Goal: Task Accomplishment & Management: Manage account settings

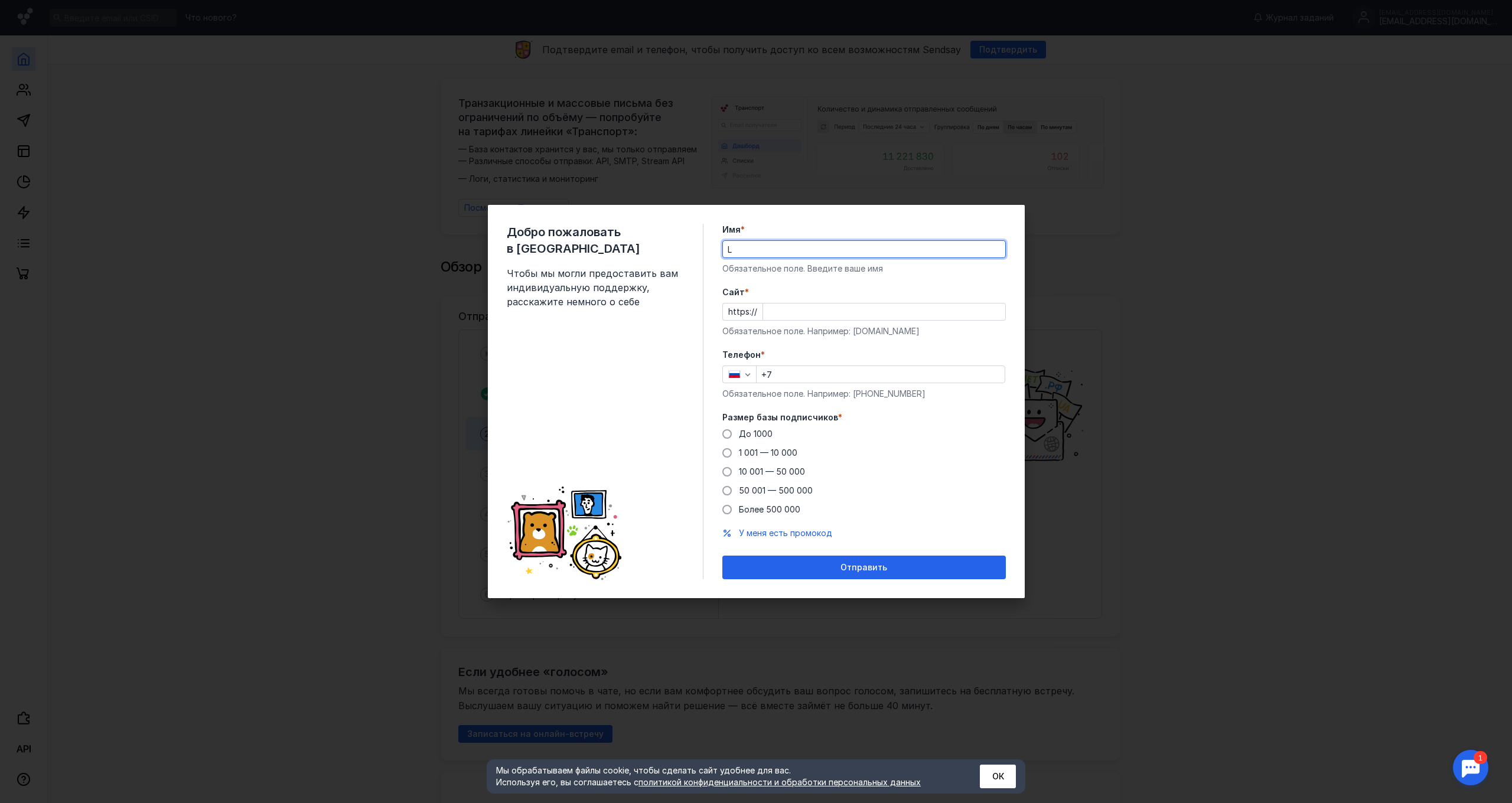
type input "L"
paste input "//[DOMAIN_NAME][URL]"
click at [772, 312] on input "//[DOMAIN_NAME][URL]" at bounding box center [884, 312] width 242 height 17
type input "[DOMAIN_NAME][URL]"
click at [786, 374] on input "+7" at bounding box center [881, 374] width 248 height 17
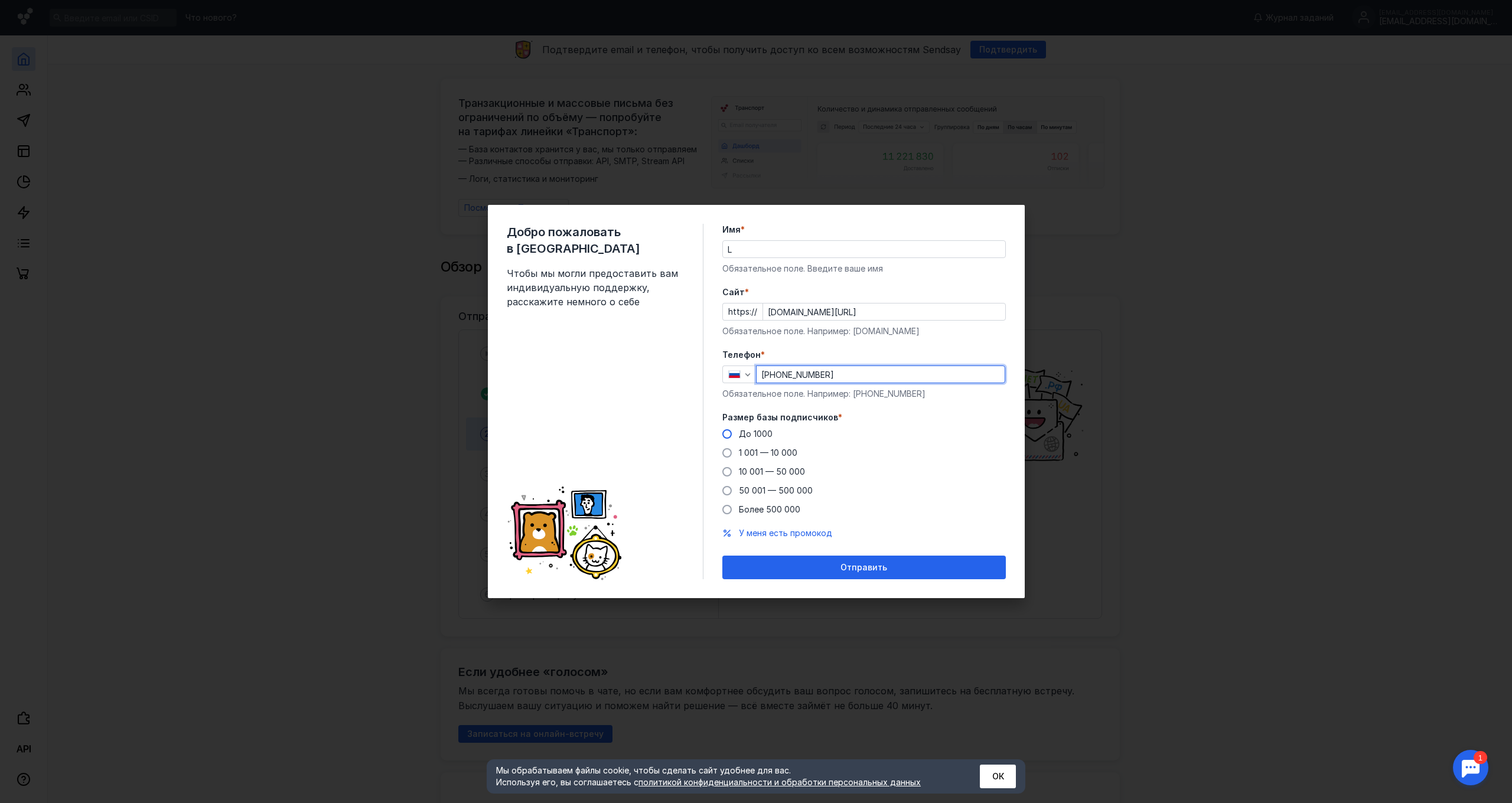
type input "[PHONE_NUMBER]"
click at [723, 437] on label "До 1000" at bounding box center [748, 434] width 50 height 12
click at [0, 0] on input "До 1000" at bounding box center [0, 0] width 0 height 0
click at [845, 568] on span "Отправить" at bounding box center [863, 567] width 46 height 10
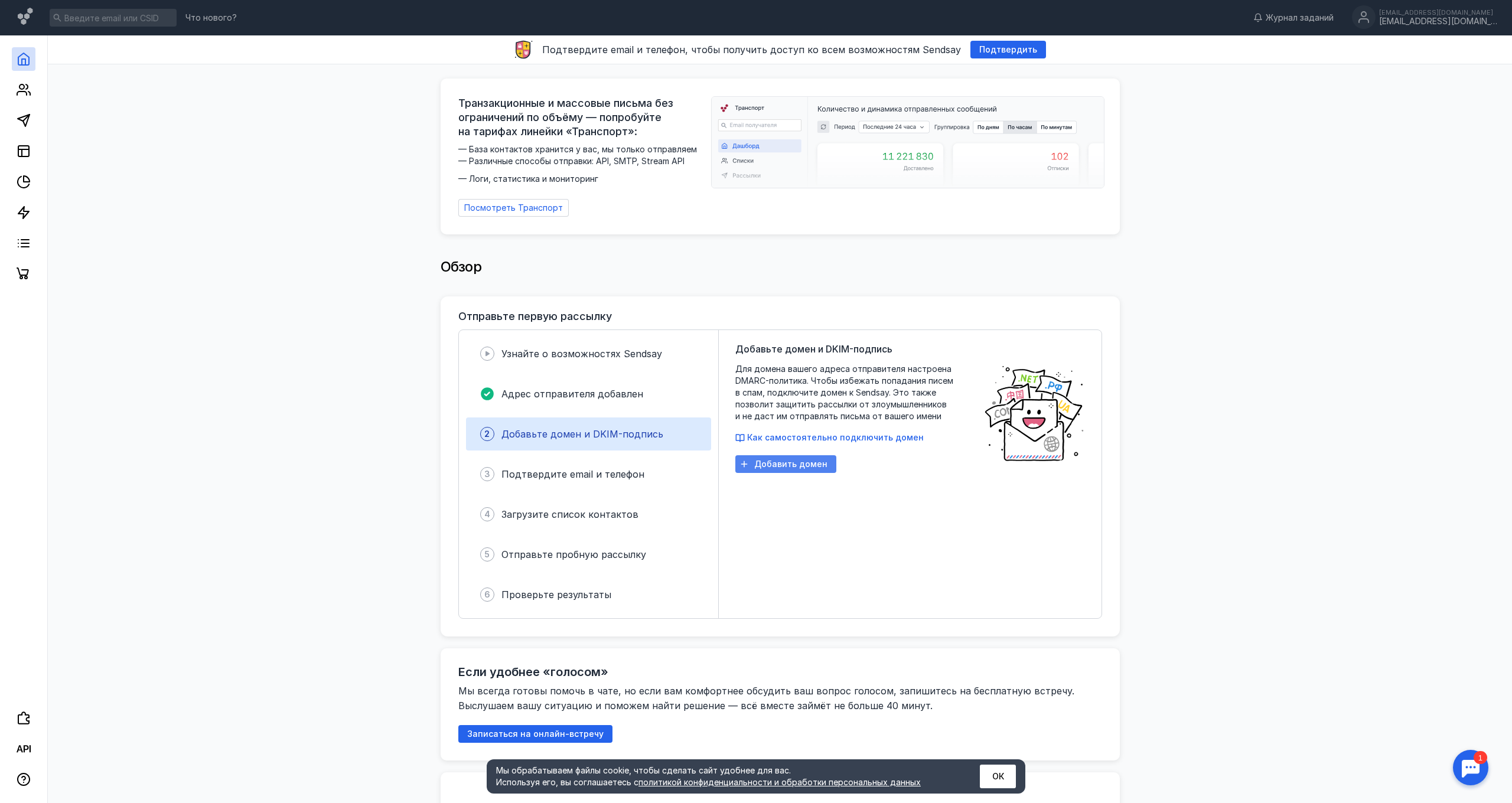
click at [783, 460] on span "Добавить домен" at bounding box center [791, 464] width 73 height 10
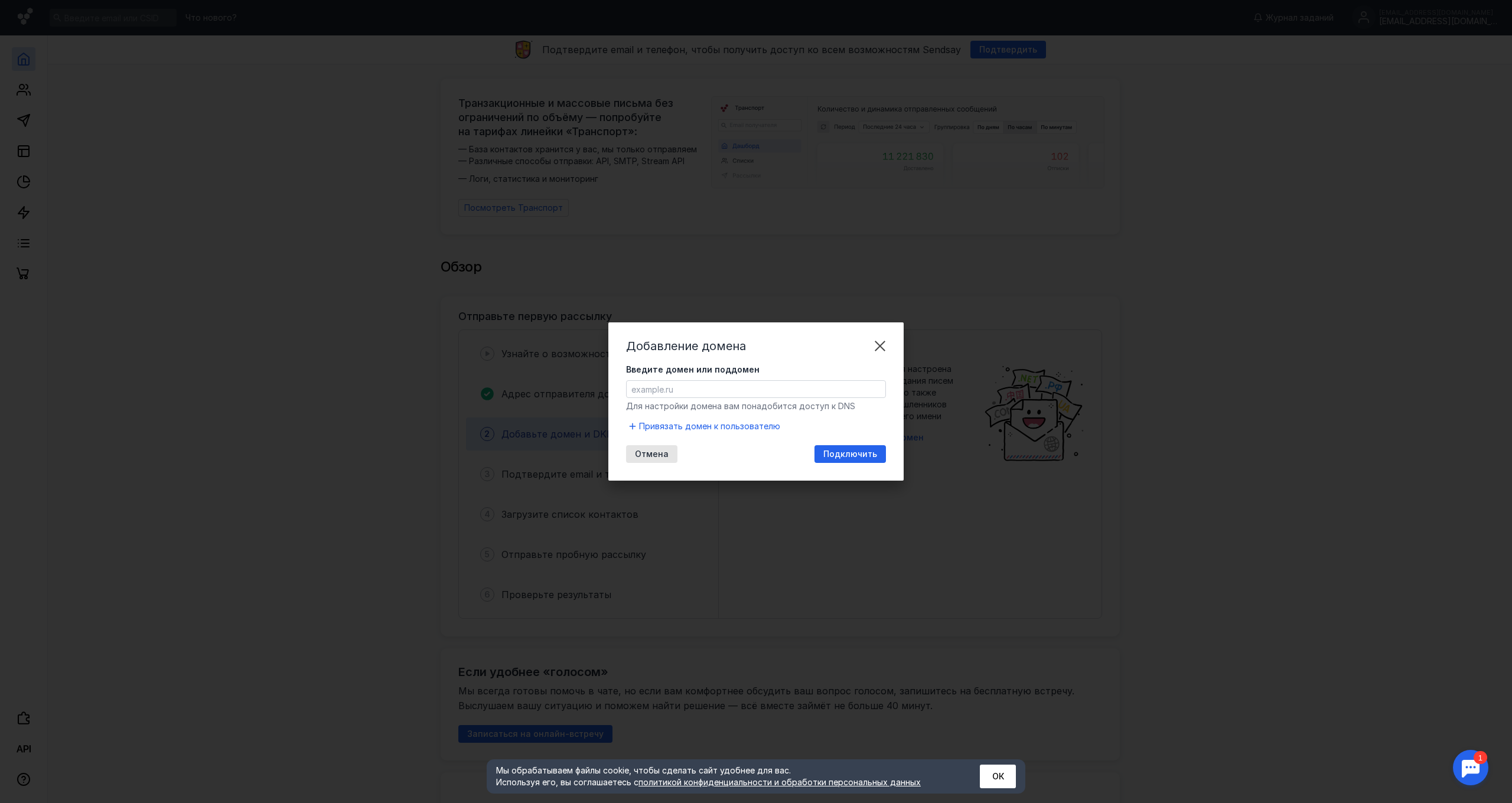
click at [634, 390] on input "Введите домен или поддомен" at bounding box center [756, 389] width 259 height 17
type input "h"
type input "[DOMAIN_NAME]"
click at [847, 455] on span "Подключить" at bounding box center [850, 454] width 54 height 10
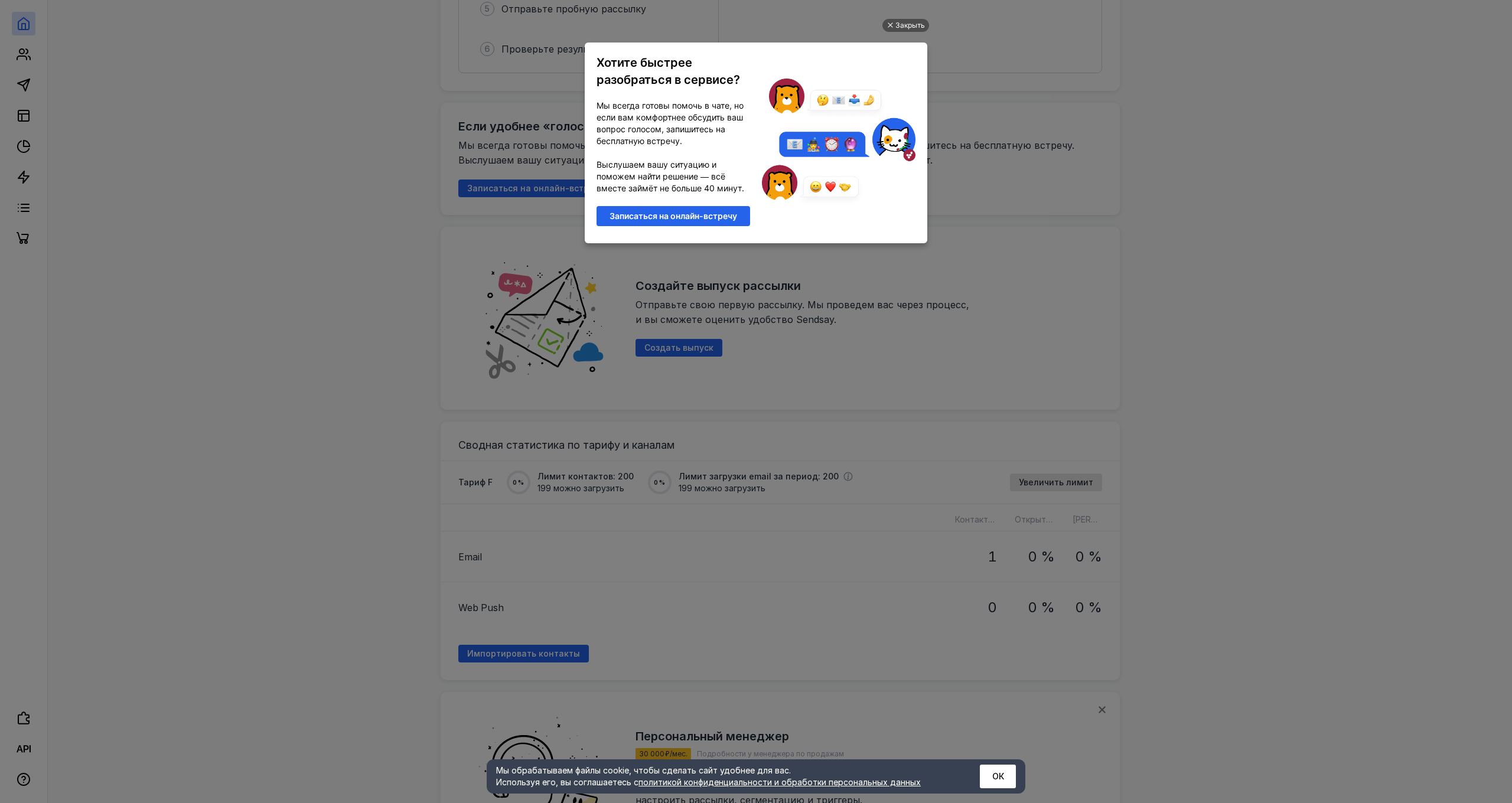
scroll to position [546, 0]
click at [895, 27] on div "Закрыть" at bounding box center [910, 25] width 30 height 13
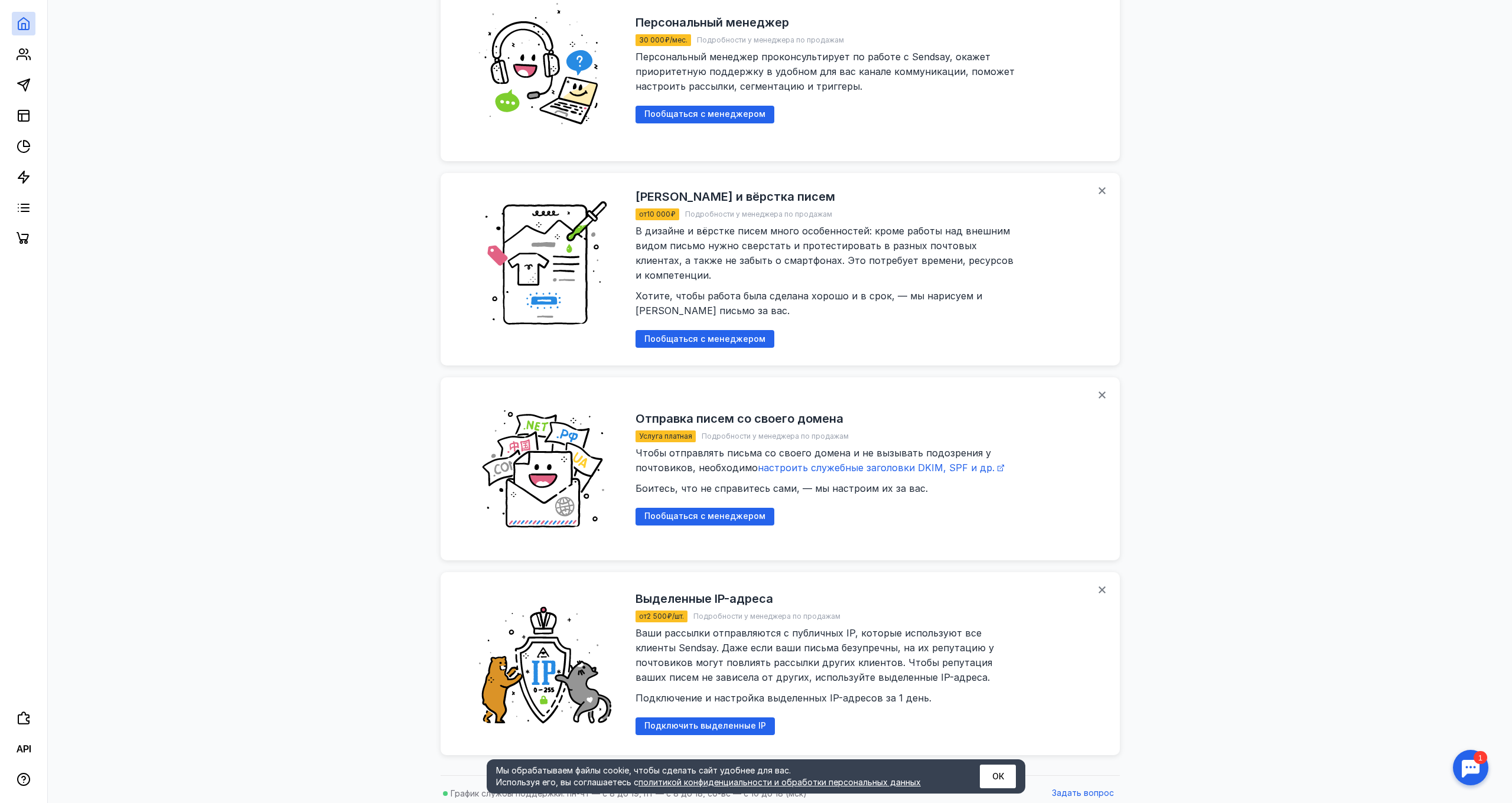
scroll to position [1259, 0]
click at [1010, 778] on button "ОК" at bounding box center [997, 776] width 36 height 24
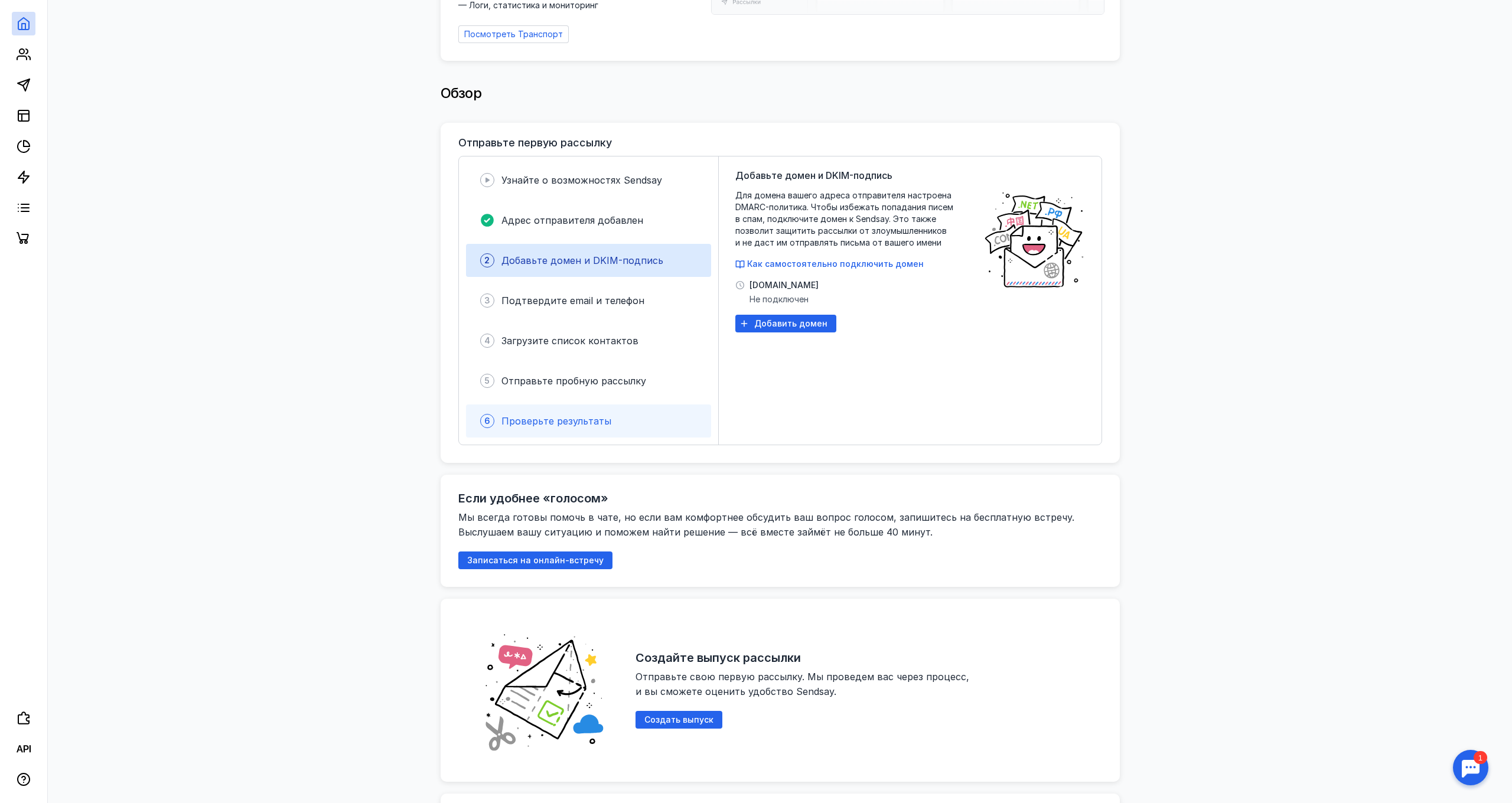
scroll to position [175, 0]
click at [793, 257] on span "Как самостоятельно подключить домен" at bounding box center [835, 261] width 177 height 10
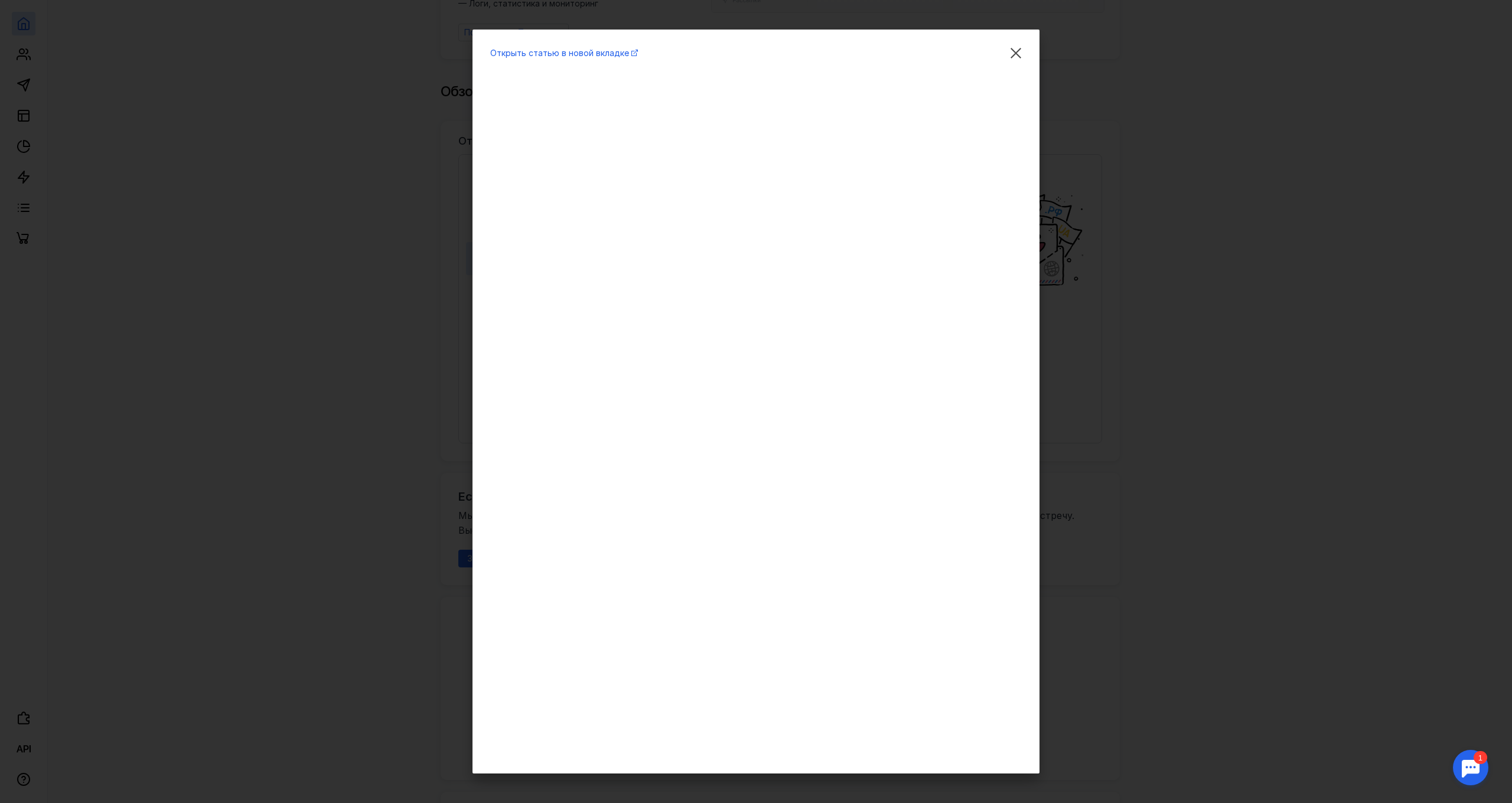
click at [1300, 47] on div "Открыть статью в новой вкладке" at bounding box center [756, 401] width 1512 height 803
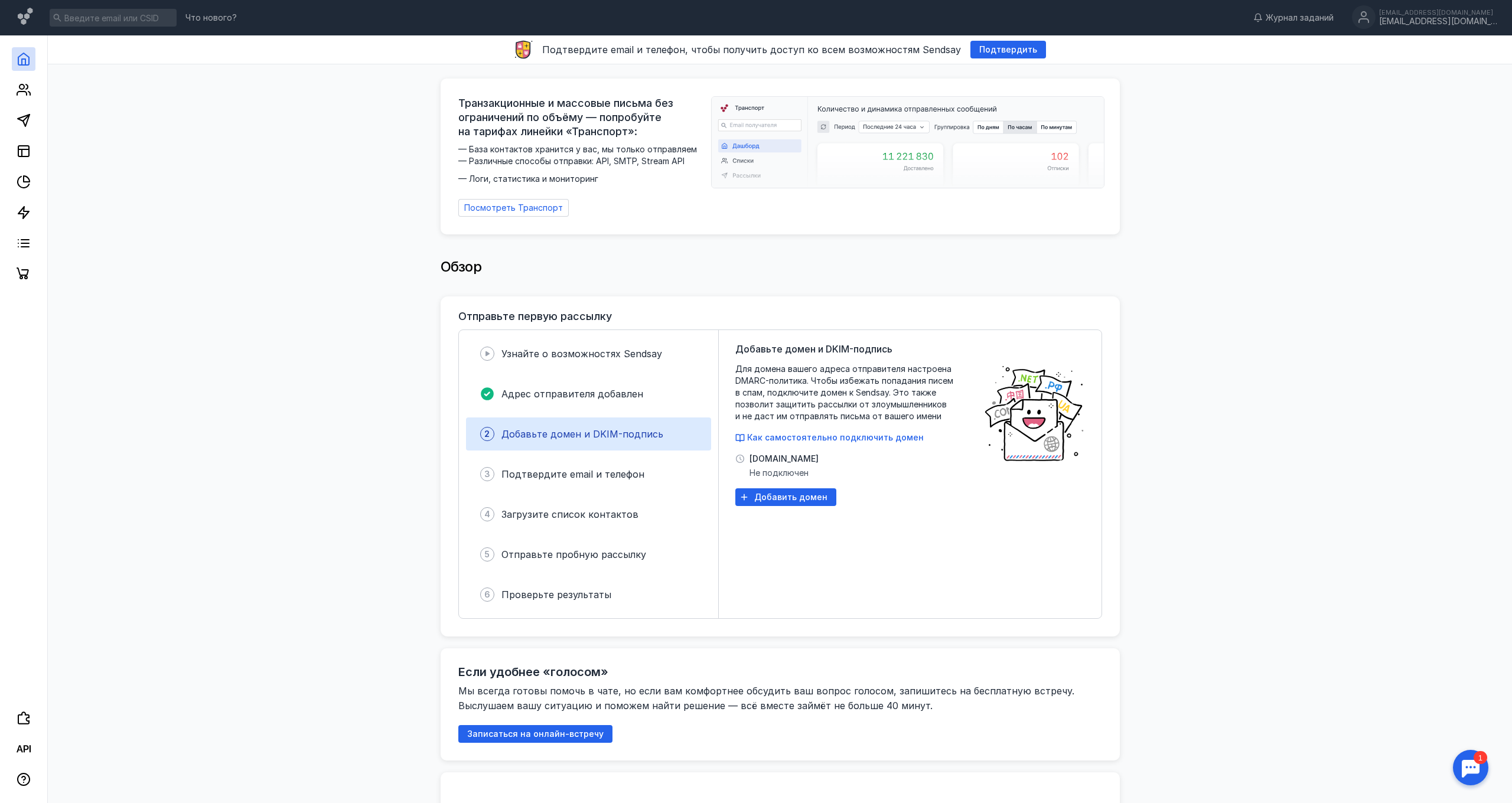
scroll to position [0, 0]
click at [1000, 50] on span "Подтвердить" at bounding box center [1008, 49] width 58 height 10
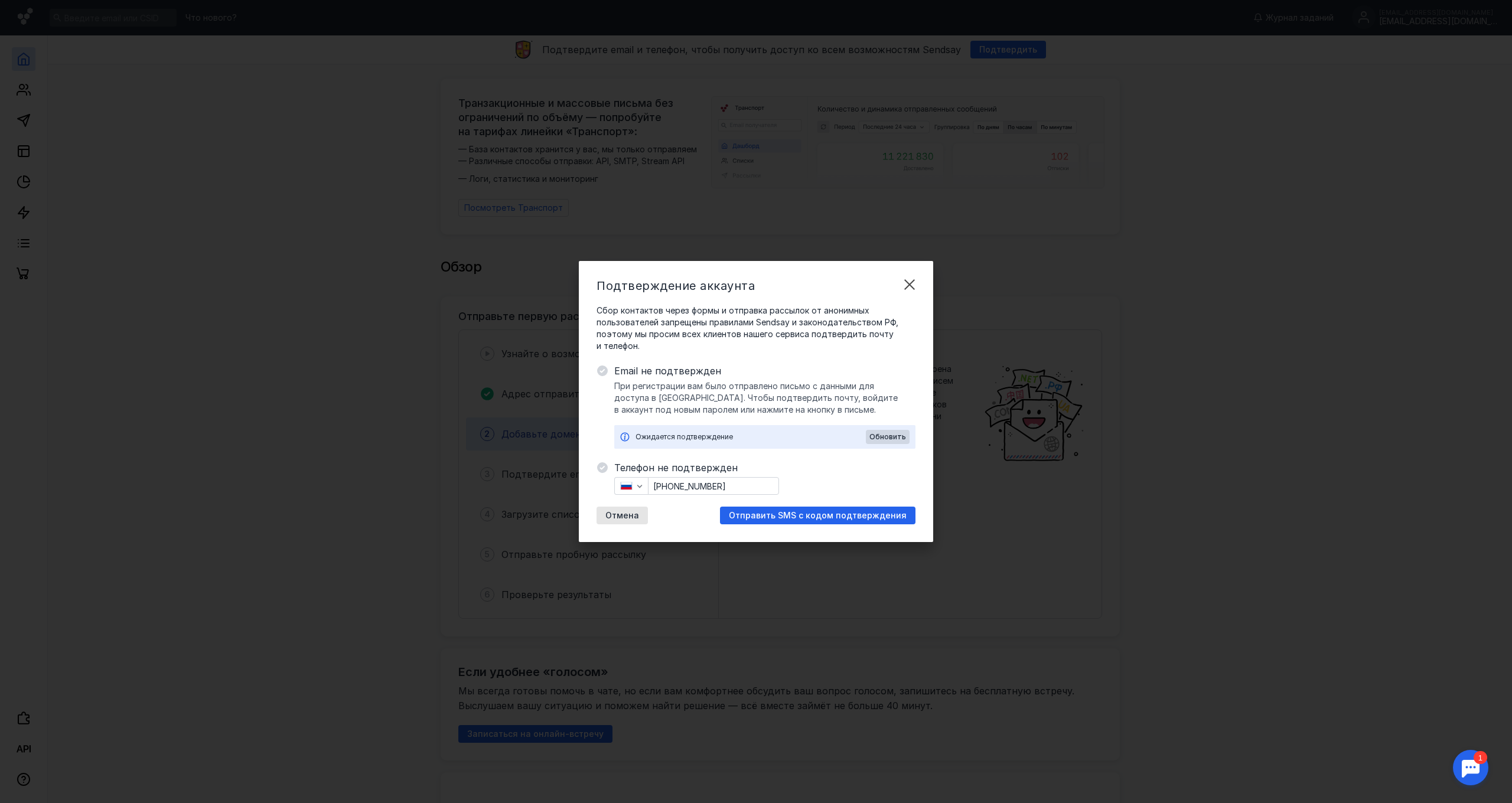
click at [799, 515] on span "Отправить SMS с кодом подтверждения" at bounding box center [817, 515] width 177 height 10
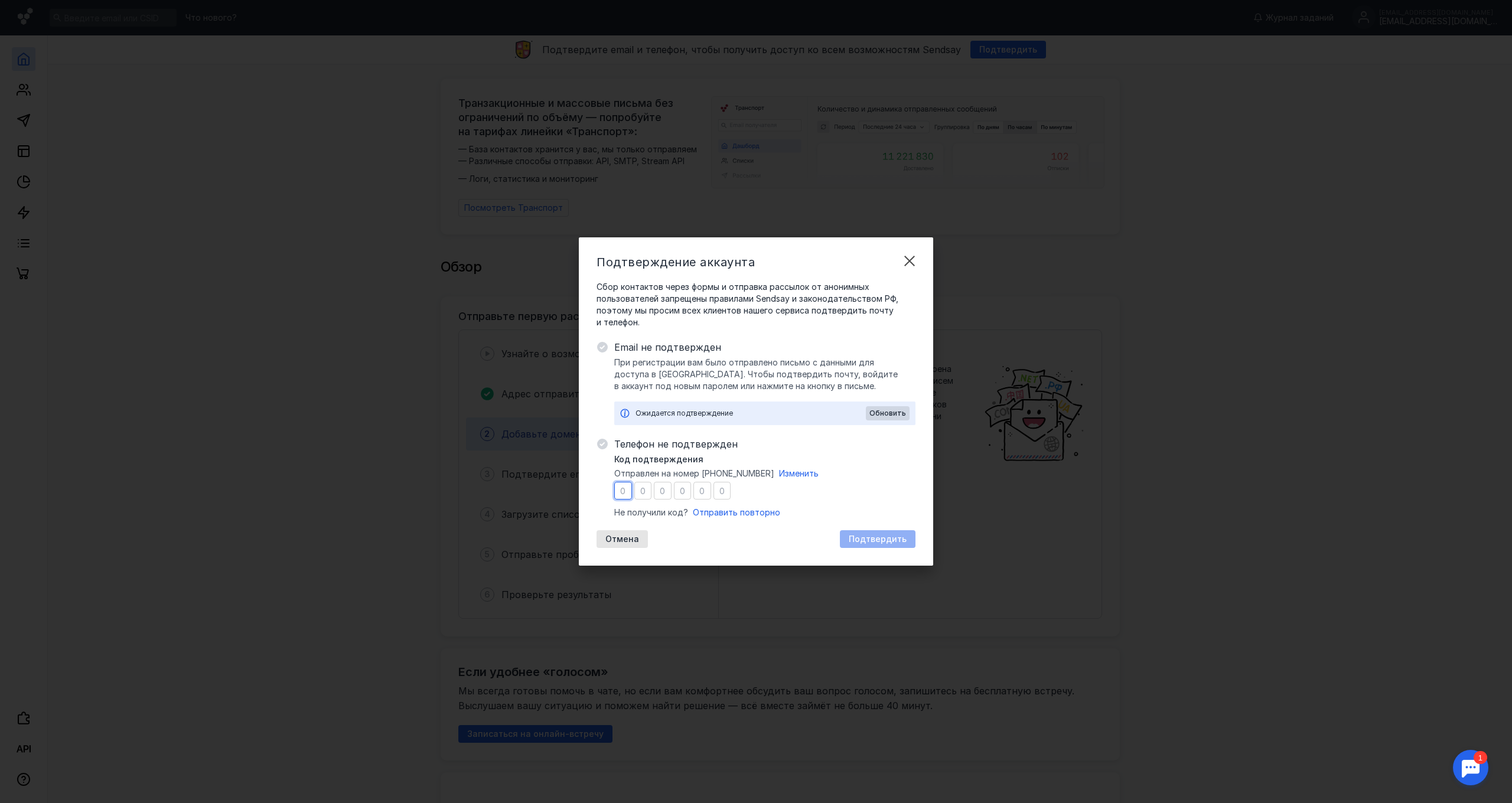
type input "9"
type input "7"
type input "9"
type input "6"
type input "2"
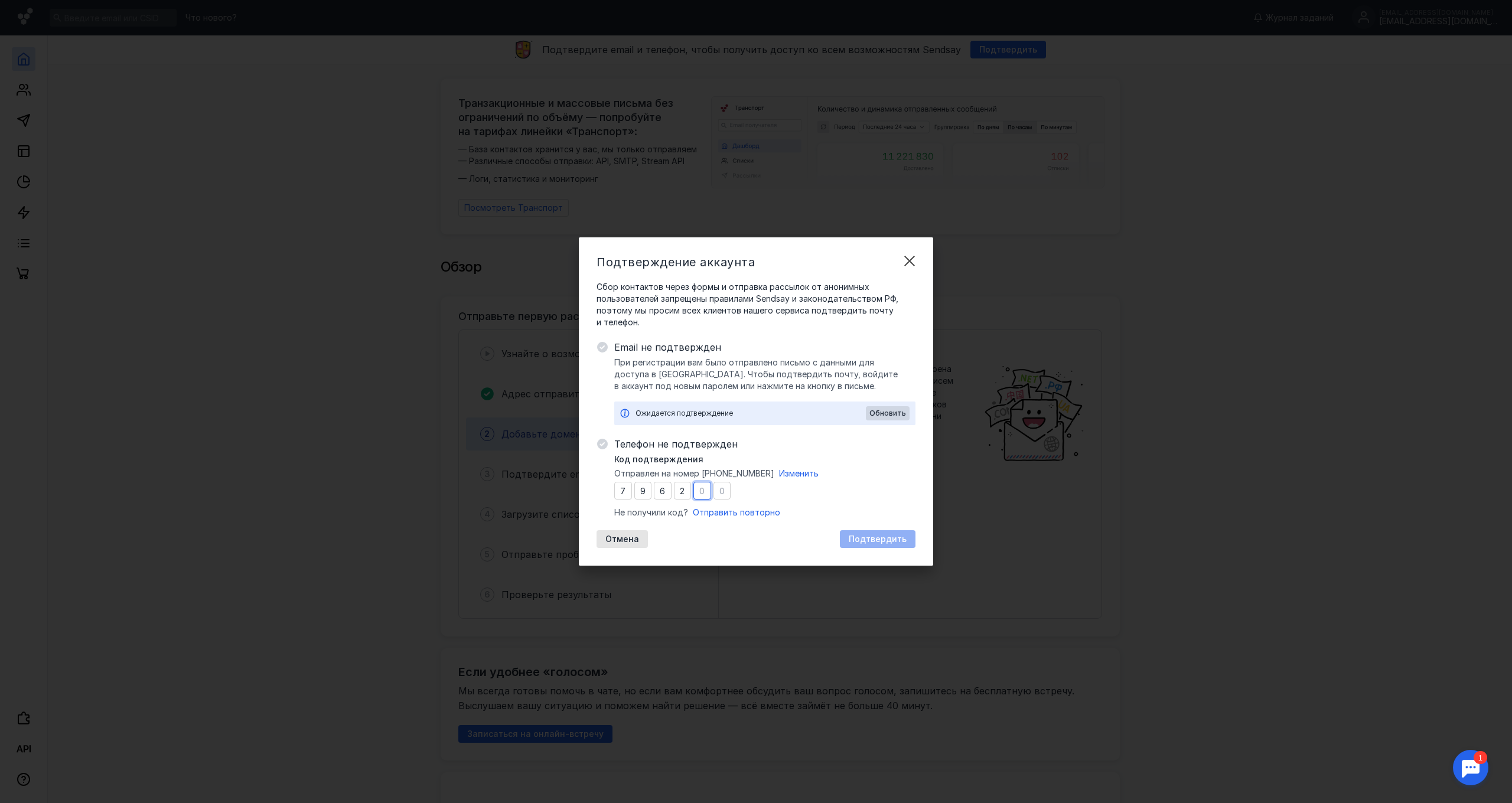
type input "8"
click at [882, 538] on span "Подтвердить" at bounding box center [878, 539] width 58 height 10
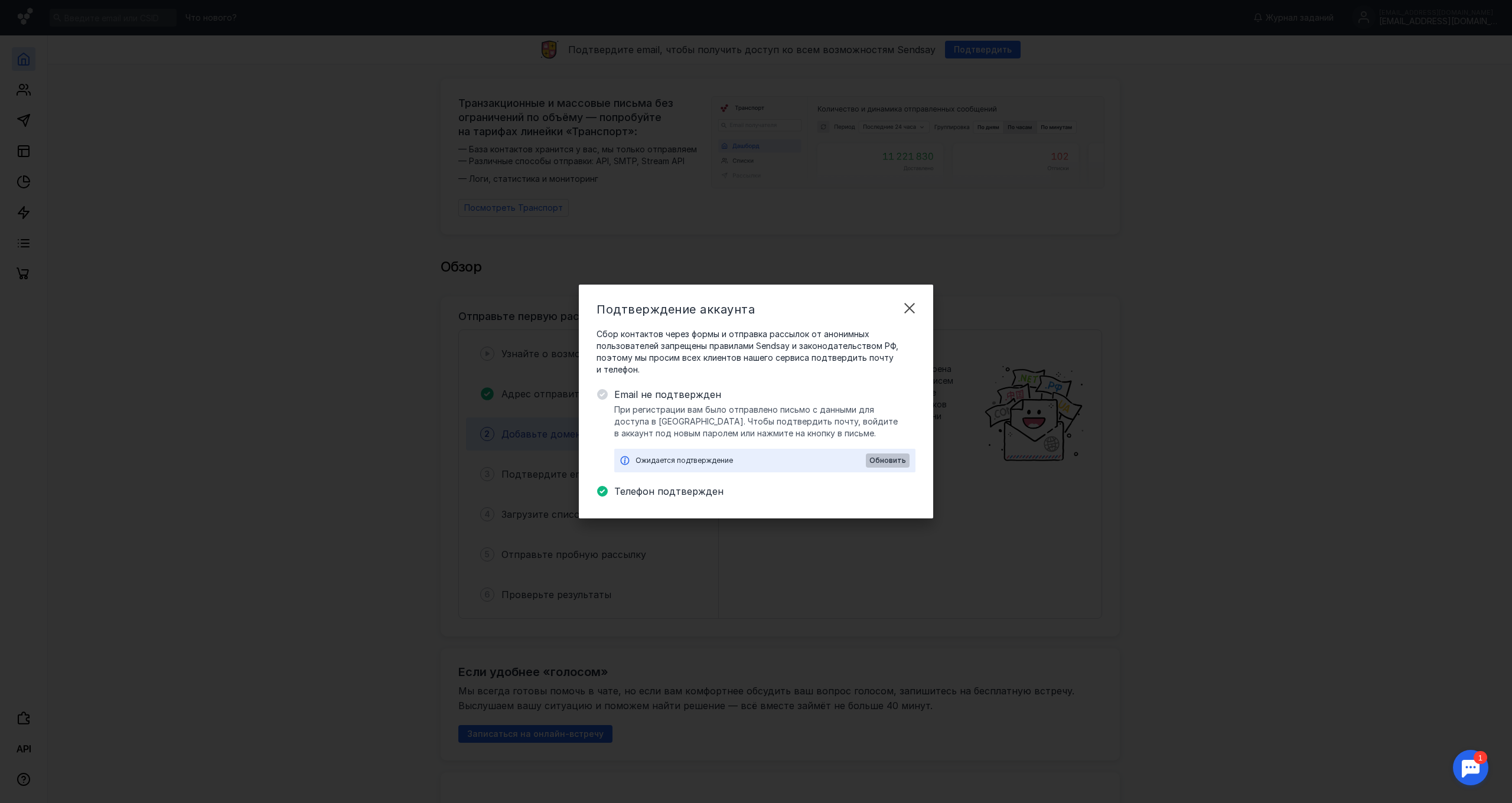
click at [890, 460] on span "Обновить" at bounding box center [888, 460] width 37 height 8
click at [894, 461] on span "Обновить" at bounding box center [888, 460] width 37 height 8
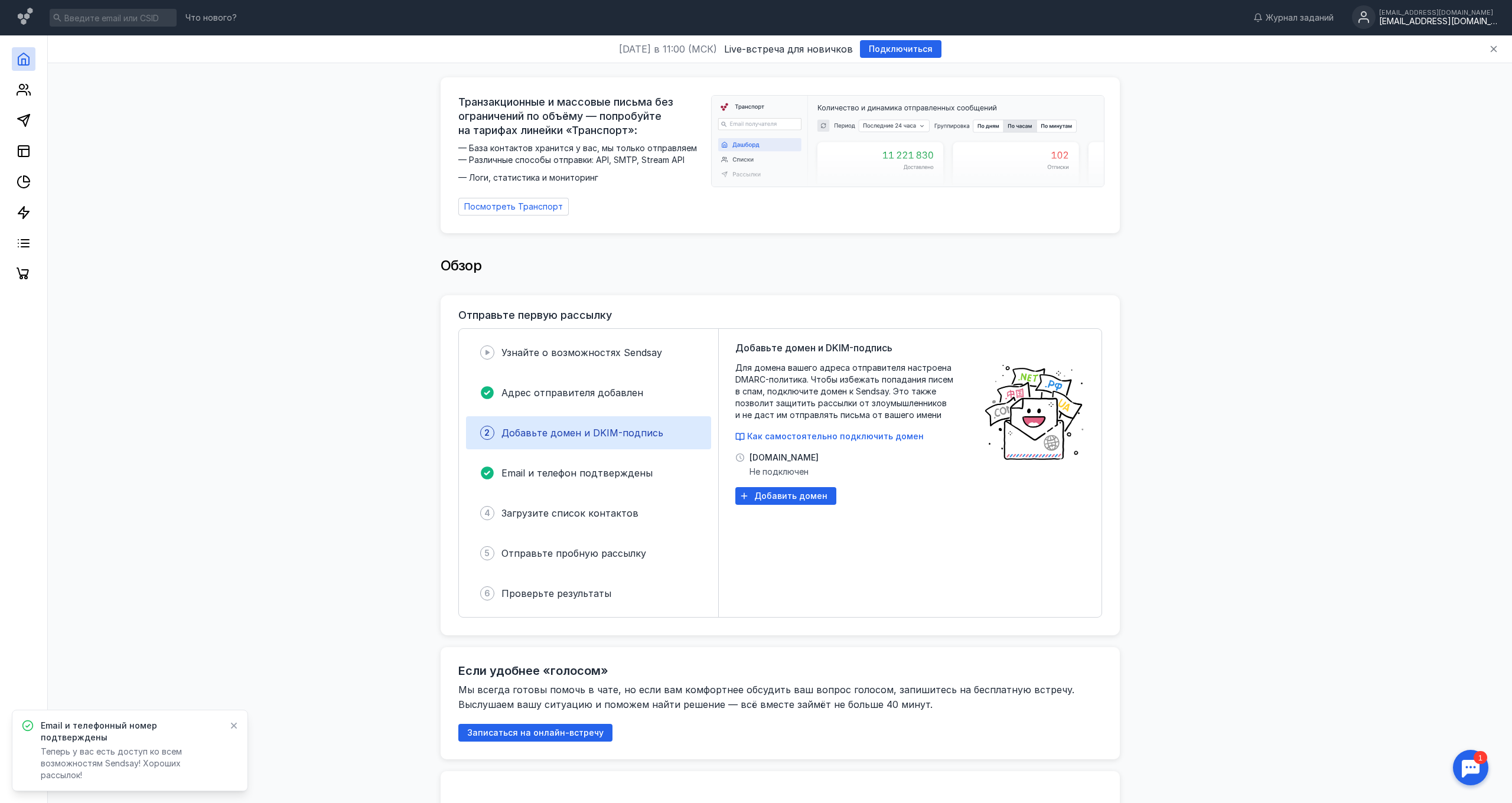
click at [1443, 18] on div "[EMAIL_ADDRESS][DOMAIN_NAME]" at bounding box center [1437, 21] width 118 height 10
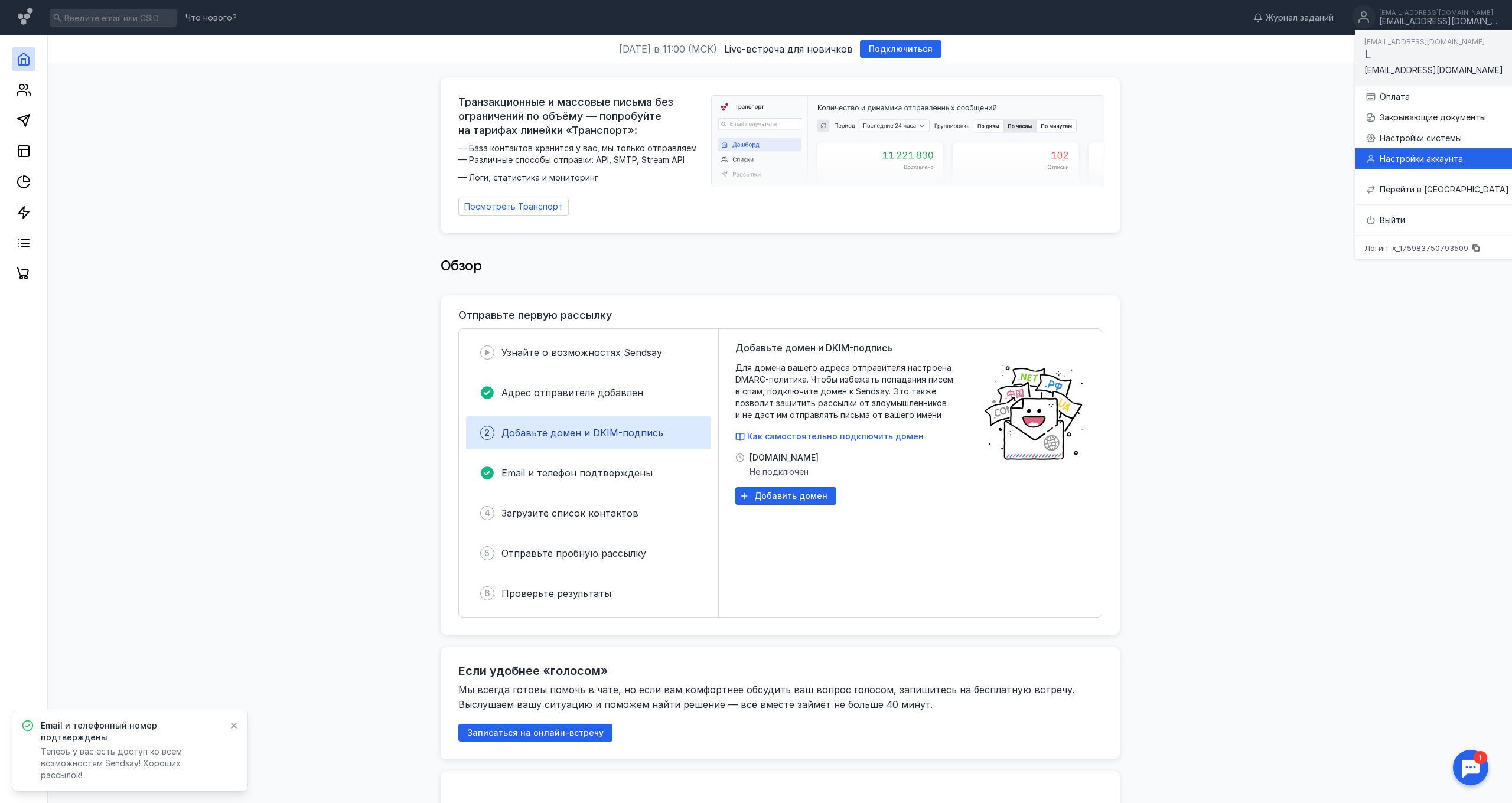
click at [1424, 157] on div "Настройки аккаунта" at bounding box center [1444, 159] width 129 height 12
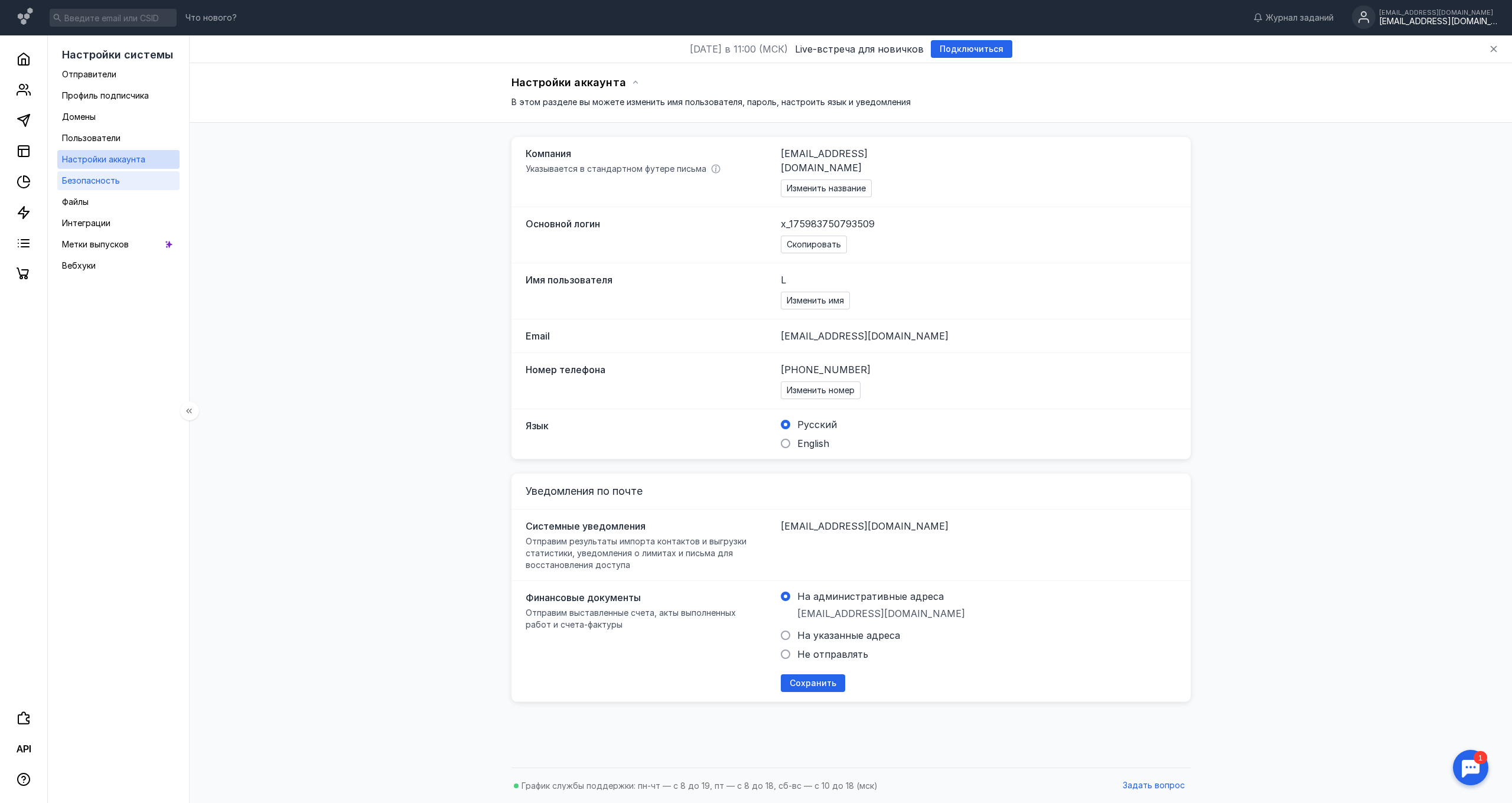
click at [96, 182] on span "Безопасность" at bounding box center [91, 180] width 58 height 10
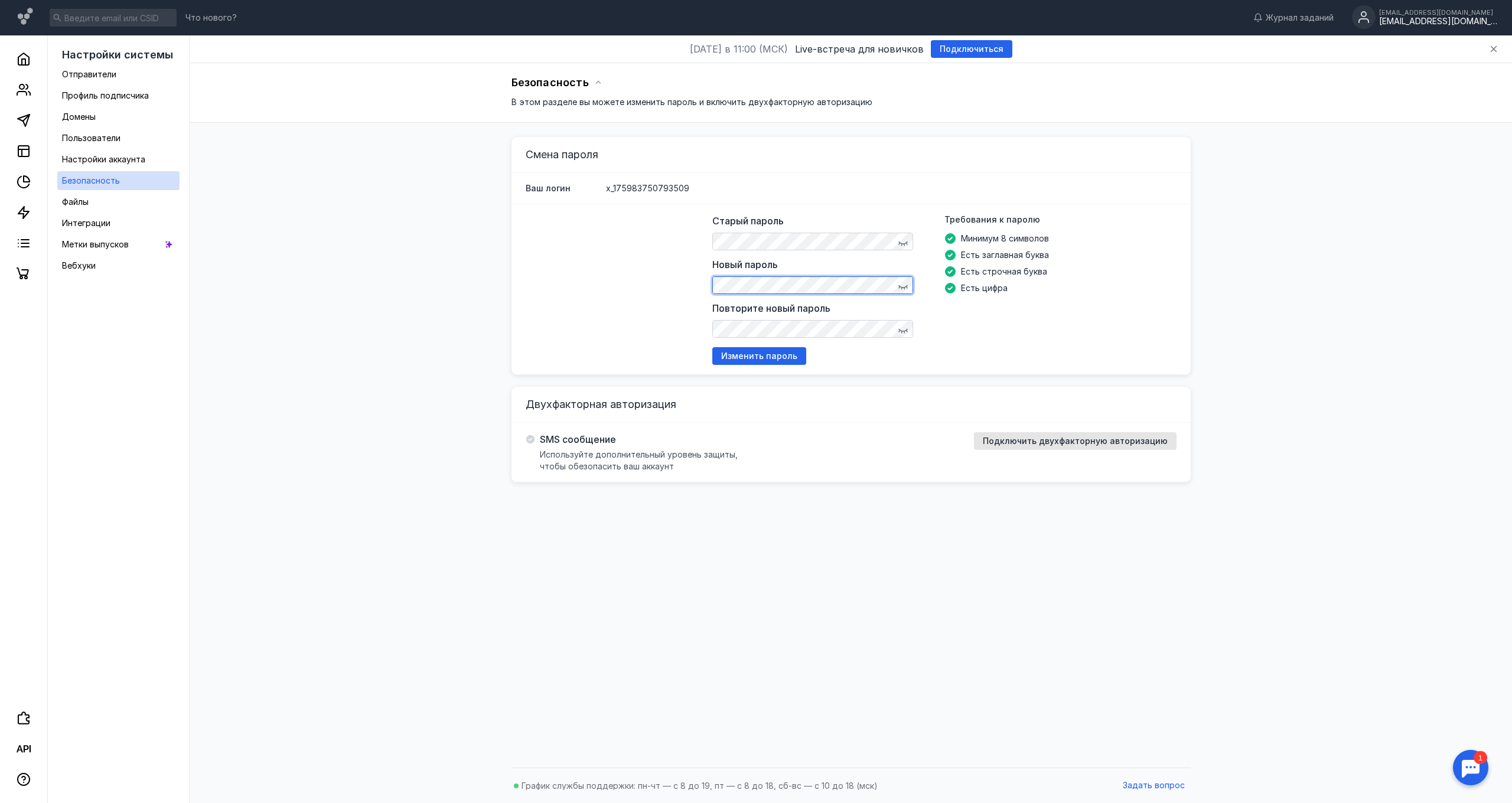
click at [696, 275] on div "Старый пароль Новый пароль Повторите новый пароль Требования к паролю Минимум 8…" at bounding box center [851, 289] width 679 height 170
click at [741, 354] on span "Изменить пароль" at bounding box center [759, 356] width 76 height 10
click at [765, 356] on span "Изменить пароль" at bounding box center [759, 356] width 76 height 10
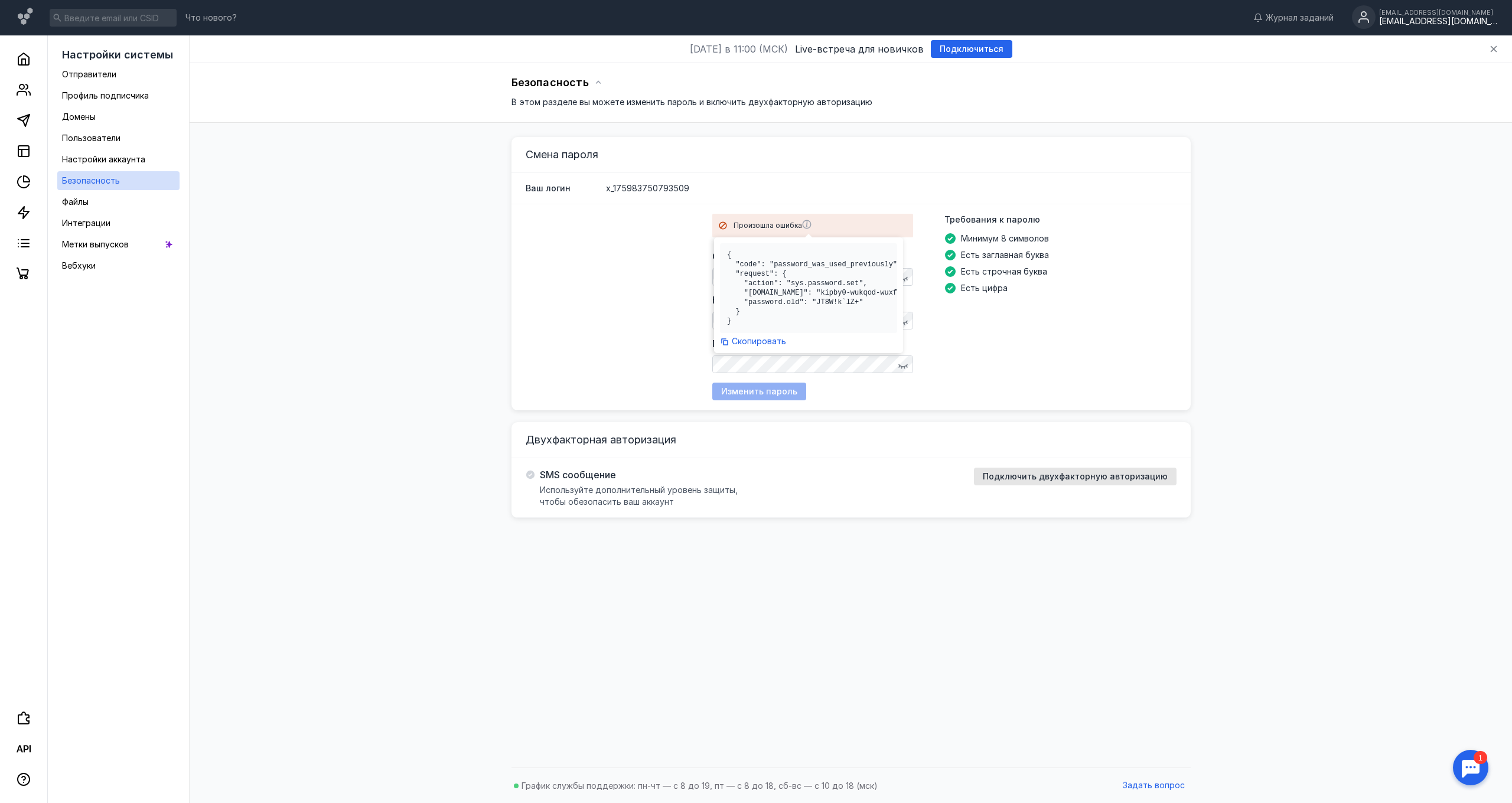
click at [808, 223] on icon at bounding box center [807, 225] width 2 height 6
click at [642, 304] on div "Произошла ошибка Старый пароль Новый пароль Повторите новый пароль Требования к…" at bounding box center [851, 307] width 679 height 206
click at [768, 392] on div "Произошла ошибка Старый пароль Новый пароль Повторите новый пароль Требования к…" at bounding box center [943, 307] width 464 height 186
click at [767, 393] on div "Произошла ошибка Старый пароль Новый пароль Повторите новый пароль Требования к…" at bounding box center [943, 307] width 464 height 186
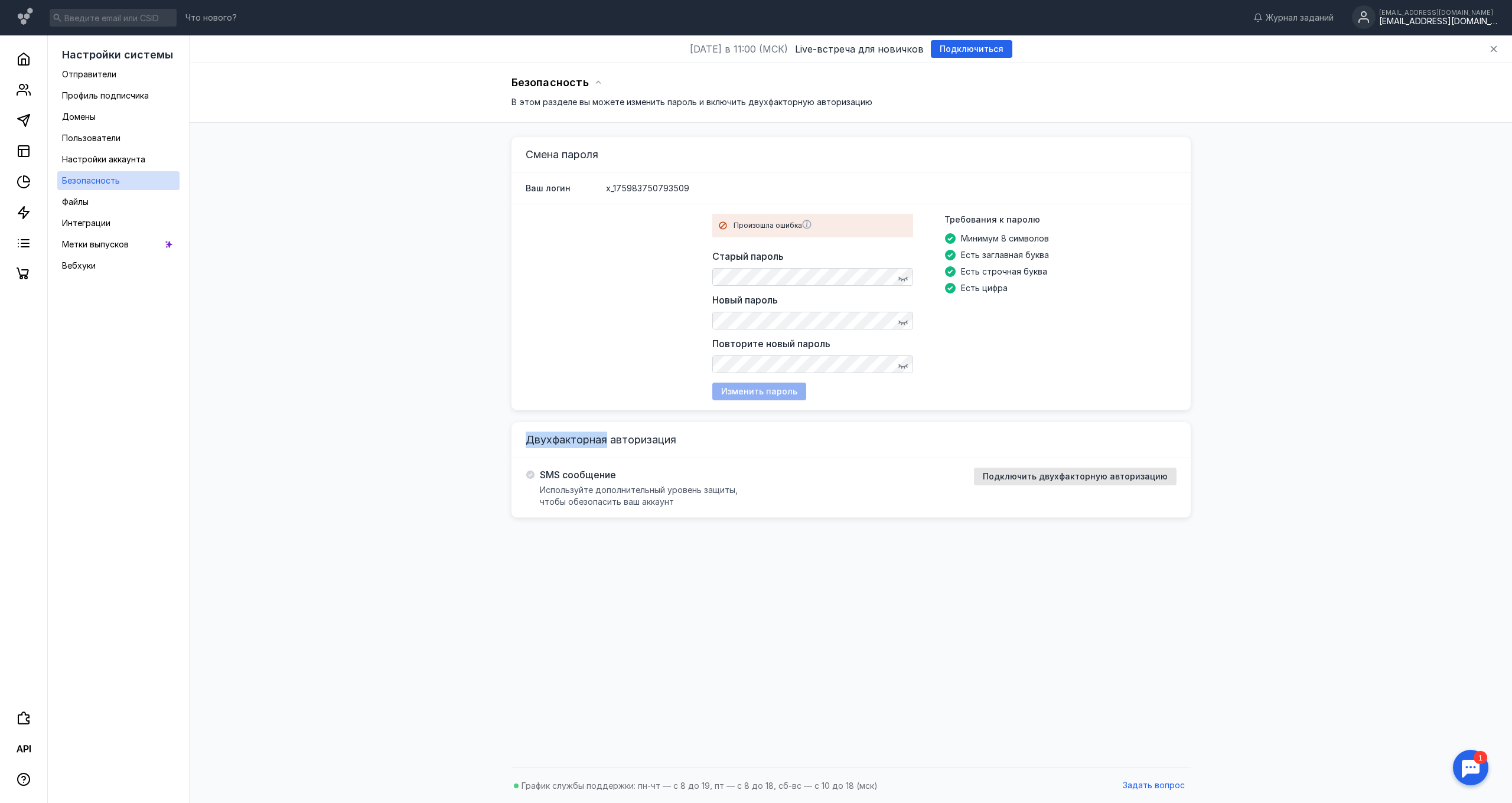
click at [767, 393] on div "Произошла ошибка Старый пароль Новый пароль Повторите новый пароль Требования к…" at bounding box center [943, 307] width 464 height 186
